Goal: Unclear: Browse casually

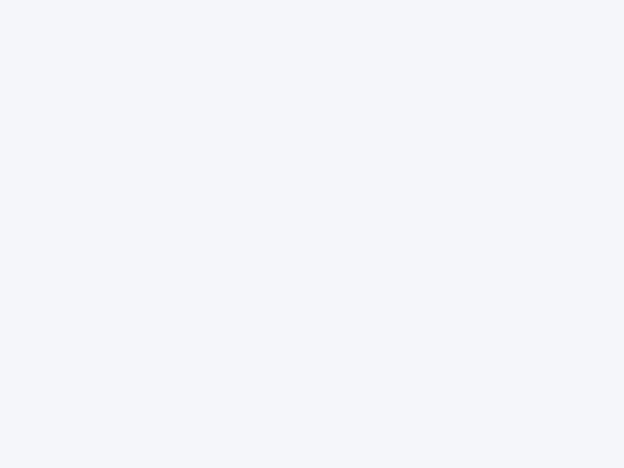
click at [312, 234] on div at bounding box center [312, 234] width 624 height 468
